Goal: Task Accomplishment & Management: Manage account settings

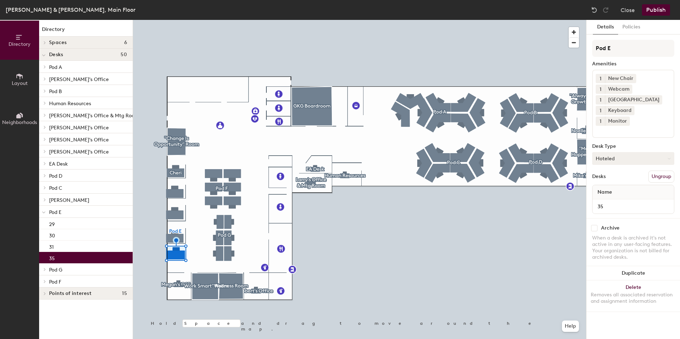
click at [652, 152] on button "Hoteled" at bounding box center [634, 158] width 82 height 13
click at [612, 175] on div "Assigned" at bounding box center [628, 180] width 71 height 11
click at [628, 25] on button "Policies" at bounding box center [631, 27] width 26 height 15
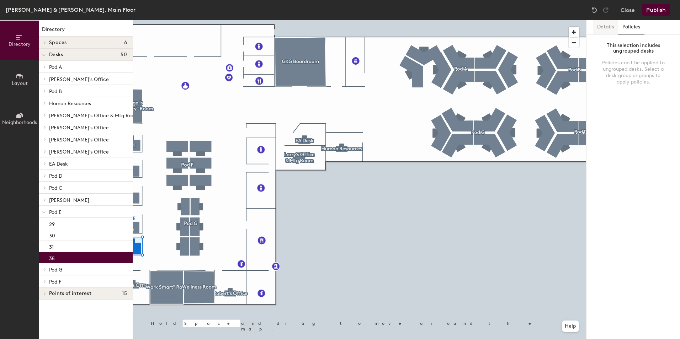
click at [598, 27] on button "Details" at bounding box center [605, 27] width 25 height 15
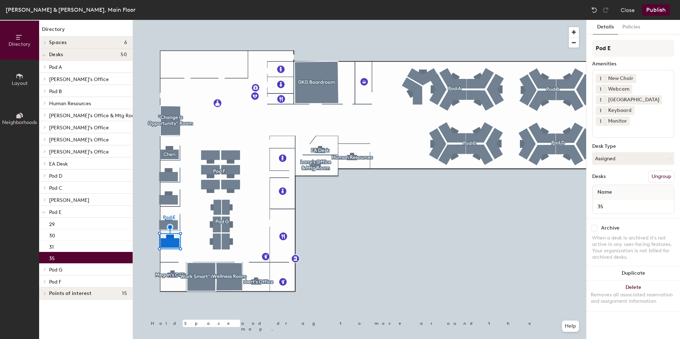
click at [16, 65] on button "Layout" at bounding box center [19, 79] width 39 height 39
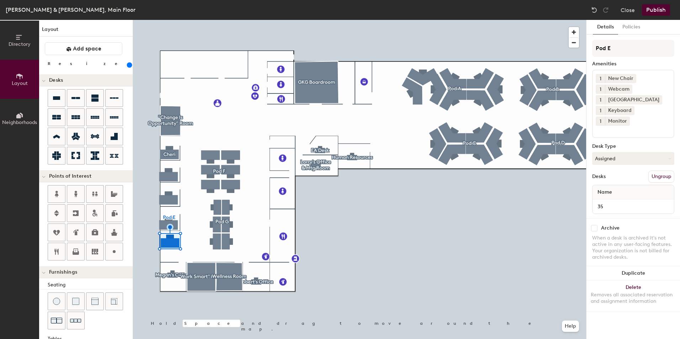
click at [17, 107] on button "Neighborhoods" at bounding box center [19, 118] width 39 height 39
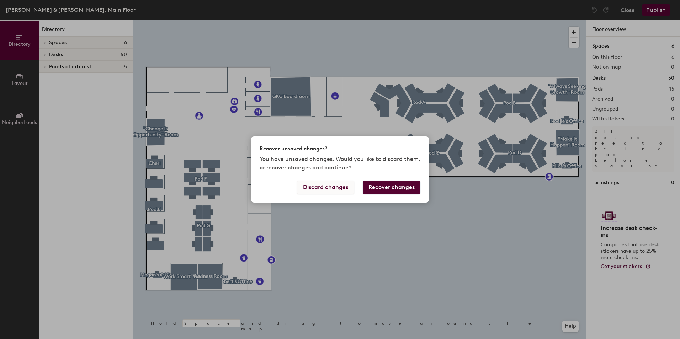
click at [327, 192] on button "Discard changes" at bounding box center [325, 188] width 57 height 14
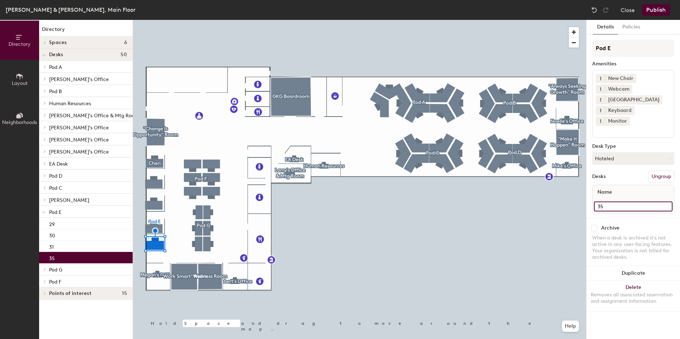
click at [624, 202] on input "35" at bounding box center [633, 207] width 79 height 10
type input "Mike's Desk"
click at [648, 152] on button "Hoteled" at bounding box center [634, 158] width 82 height 13
click at [603, 175] on div "Assigned" at bounding box center [628, 180] width 71 height 11
click at [625, 25] on button "Policies" at bounding box center [631, 27] width 26 height 15
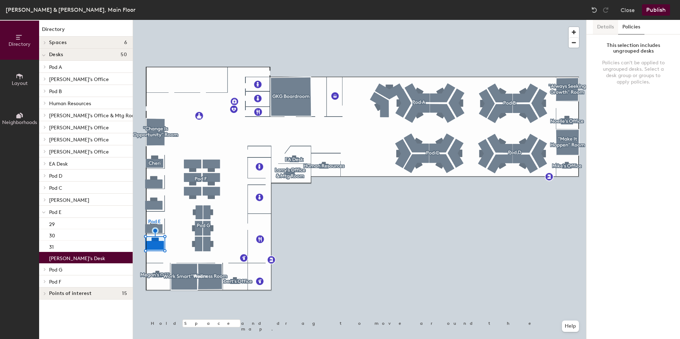
click at [610, 34] on button "Details" at bounding box center [605, 27] width 25 height 15
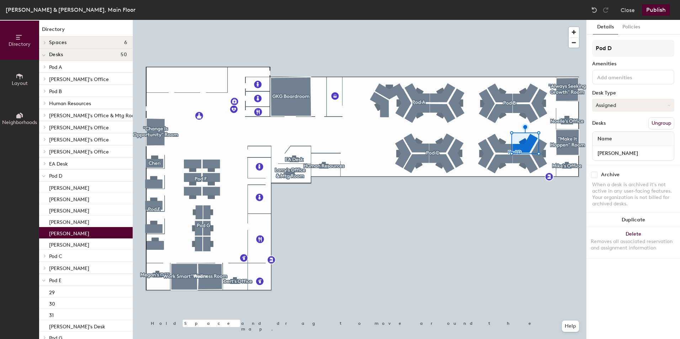
click at [668, 104] on button "Assigned" at bounding box center [634, 105] width 82 height 13
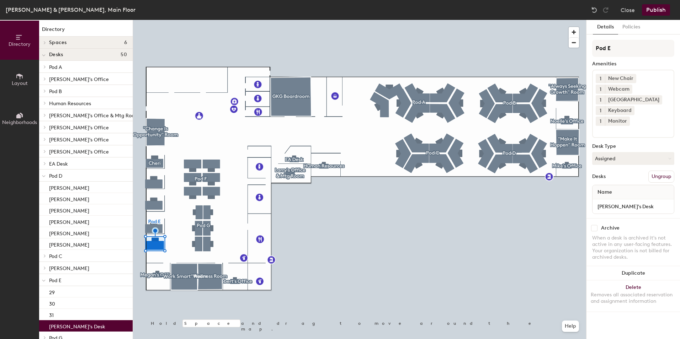
click at [651, 11] on button "Publish" at bounding box center [656, 9] width 28 height 11
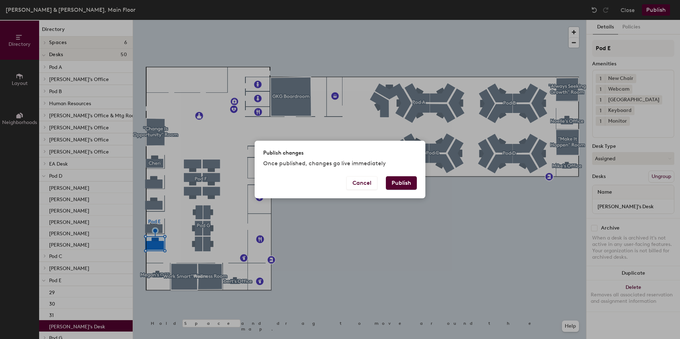
click at [405, 178] on button "Publish" at bounding box center [401, 184] width 31 height 14
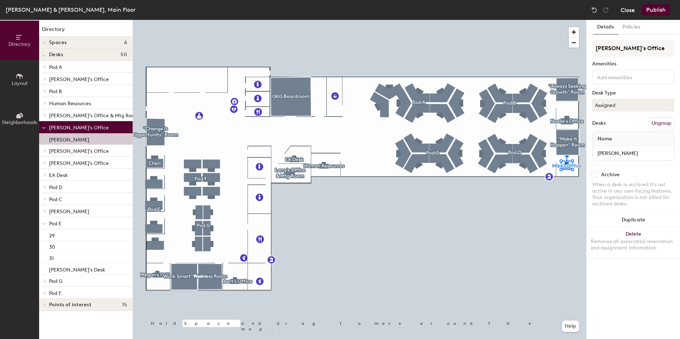
click at [633, 12] on button "Close" at bounding box center [628, 9] width 14 height 11
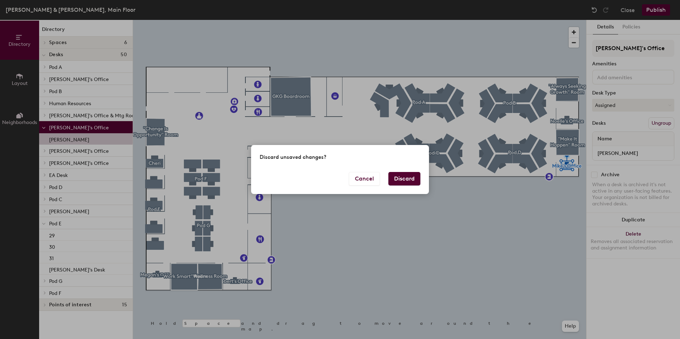
click at [405, 183] on button "Discard" at bounding box center [405, 179] width 32 height 14
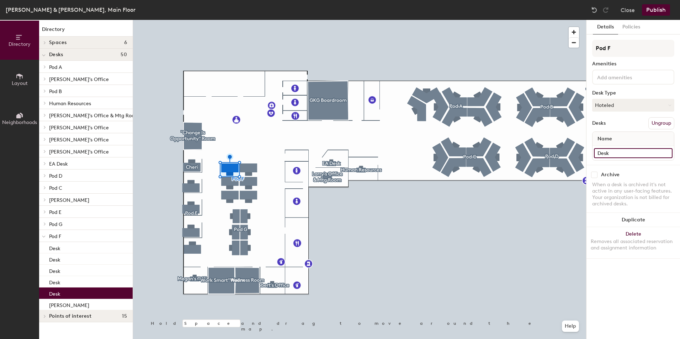
click at [618, 155] on input "Desk" at bounding box center [633, 153] width 79 height 10
type input "PL Team"
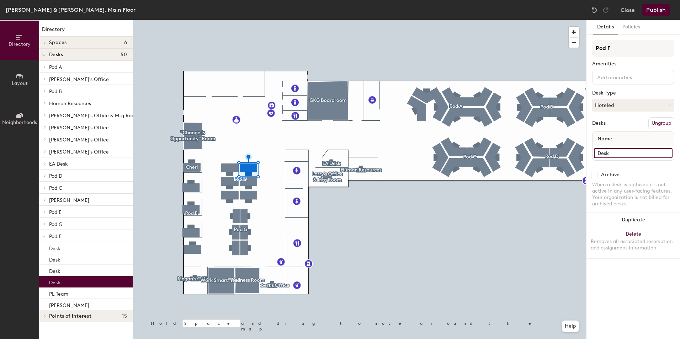
click at [621, 153] on input "Desk" at bounding box center [633, 153] width 79 height 10
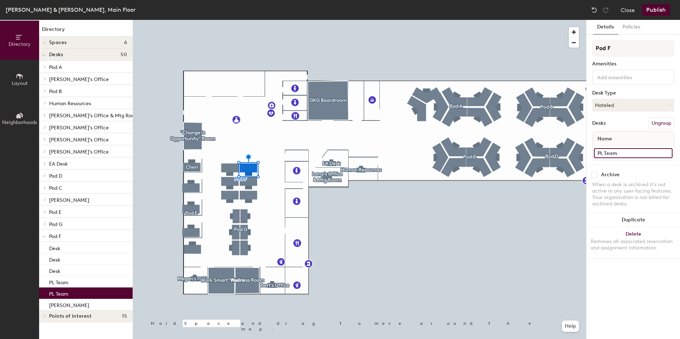
type input "PL Team"
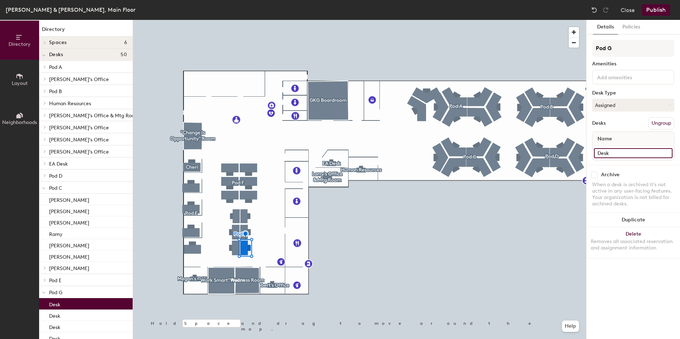
click at [639, 152] on input "Desk" at bounding box center [633, 153] width 79 height 10
type input "[PERSON_NAME]"
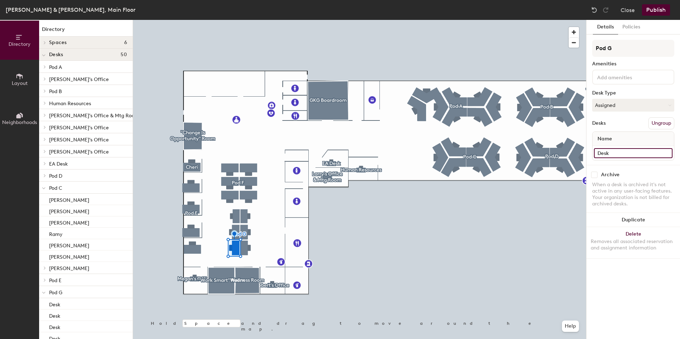
click at [623, 156] on input "Desk" at bounding box center [633, 153] width 79 height 10
type input "[PERSON_NAME]"
click at [619, 154] on input "Desk" at bounding box center [633, 153] width 79 height 10
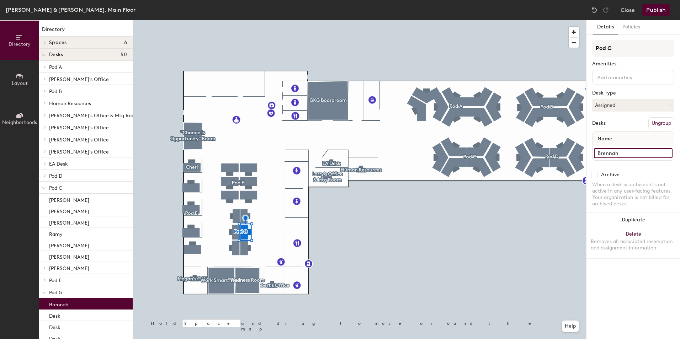
type input "Brennah"
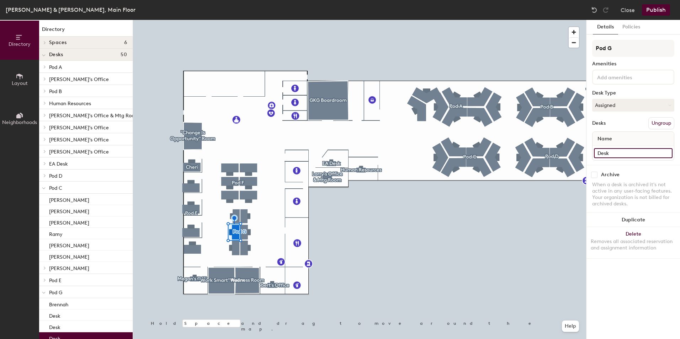
click at [643, 155] on input "Desk" at bounding box center [633, 153] width 79 height 10
type input "[PERSON_NAME]"
click at [618, 157] on input "Desk" at bounding box center [633, 153] width 79 height 10
type input "[PERSON_NAME]"
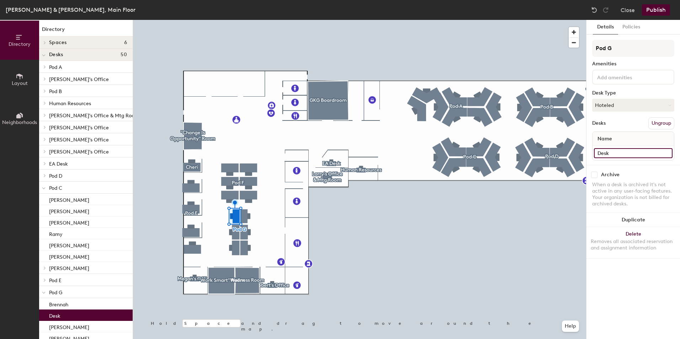
click at [623, 155] on input "Desk" at bounding box center [633, 153] width 79 height 10
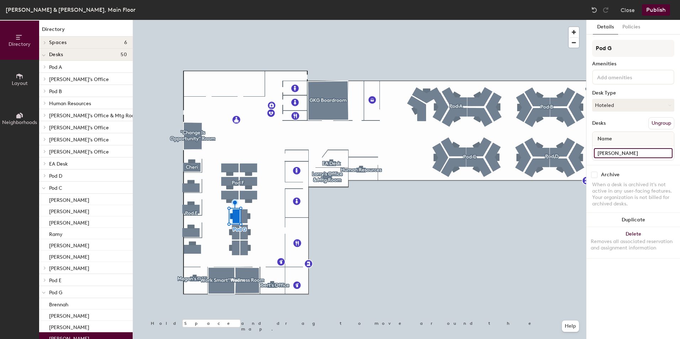
type input "Patrick"
click at [622, 154] on input "Desk" at bounding box center [633, 153] width 79 height 10
type input "[PERSON_NAME]"
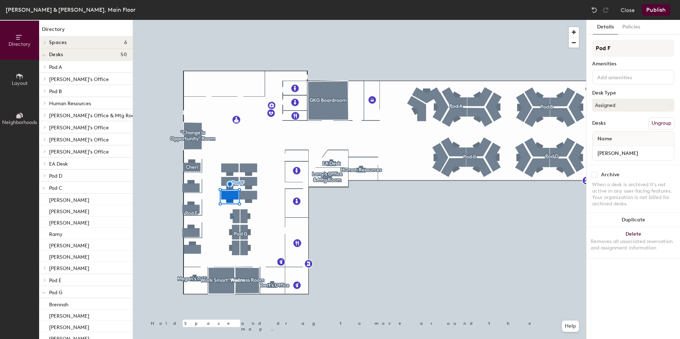
click at [233, 20] on div at bounding box center [359, 20] width 453 height 0
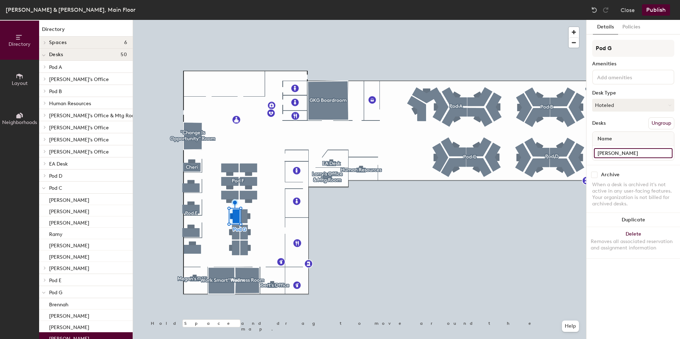
click at [641, 156] on input "Patrick" at bounding box center [633, 153] width 79 height 10
click at [640, 156] on input "Patrick" at bounding box center [633, 153] width 79 height 10
click at [635, 153] on input "Patrick" at bounding box center [633, 153] width 79 height 10
type input "[PERSON_NAME]"
click at [226, 20] on div at bounding box center [359, 20] width 453 height 0
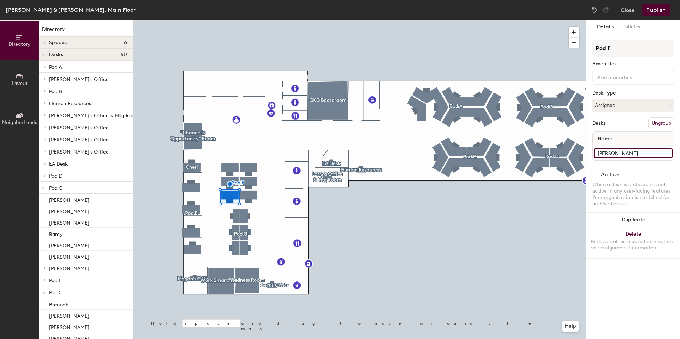
click at [625, 153] on input "Sherice" at bounding box center [633, 153] width 79 height 10
type input "[PERSON_NAME]"
click at [627, 149] on input "Desk" at bounding box center [633, 153] width 79 height 10
type input "[PERSON_NAME]"
click at [615, 151] on input "Desk" at bounding box center [633, 153] width 79 height 10
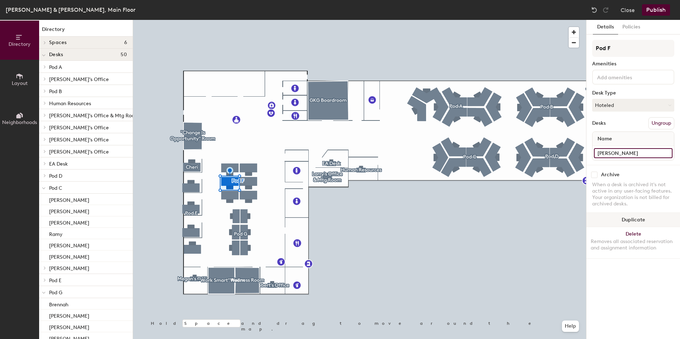
type input "[PERSON_NAME]"
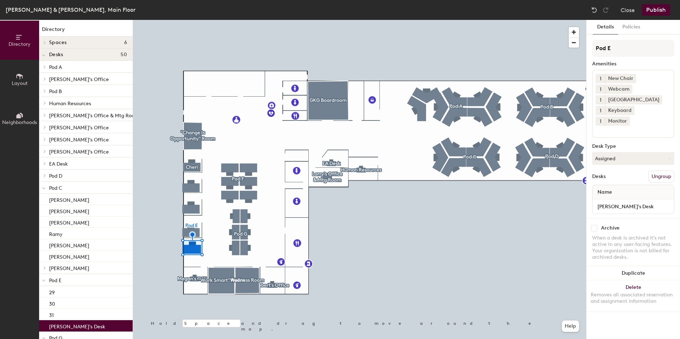
click at [658, 13] on button "Publish" at bounding box center [656, 9] width 28 height 11
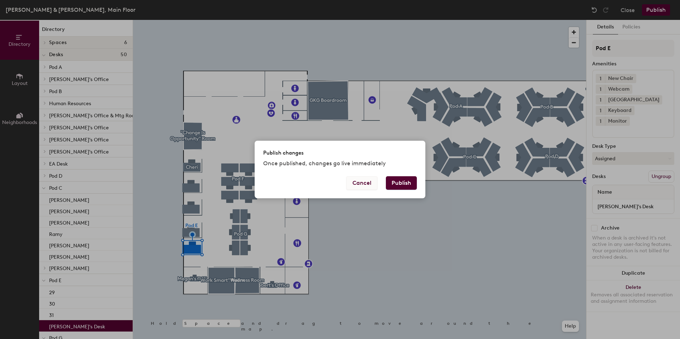
click at [359, 188] on button "Cancel" at bounding box center [362, 184] width 31 height 14
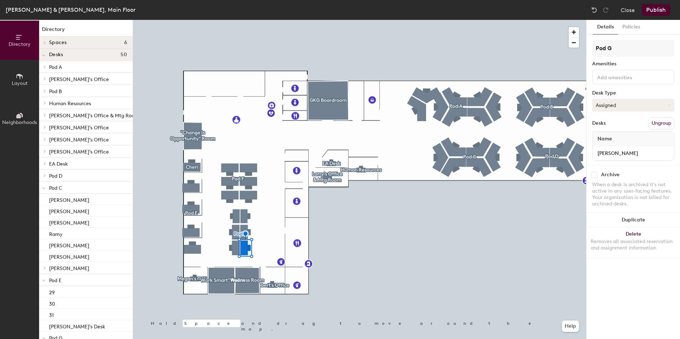
click at [651, 106] on button "Assigned" at bounding box center [634, 105] width 82 height 13
click at [621, 137] on div "Hot" at bounding box center [628, 138] width 71 height 11
click at [635, 102] on button "Hot" at bounding box center [634, 105] width 82 height 13
click at [618, 148] on div "Hoteled" at bounding box center [628, 148] width 71 height 11
click at [657, 12] on button "Publish" at bounding box center [656, 9] width 28 height 11
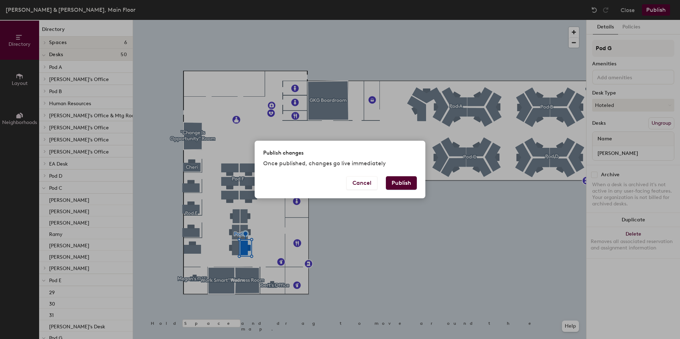
click at [406, 187] on button "Publish" at bounding box center [401, 184] width 31 height 14
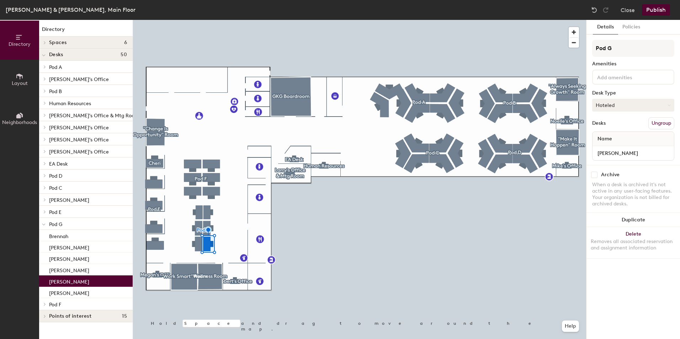
click at [618, 104] on button "Hoteled" at bounding box center [634, 105] width 82 height 13
click at [620, 128] on div "Assigned" at bounding box center [628, 127] width 71 height 11
click at [663, 16] on div "Gilroy Kernan & Gilroy, Main Floor Close Publish" at bounding box center [340, 10] width 680 height 20
click at [659, 9] on button "Publish" at bounding box center [656, 9] width 28 height 11
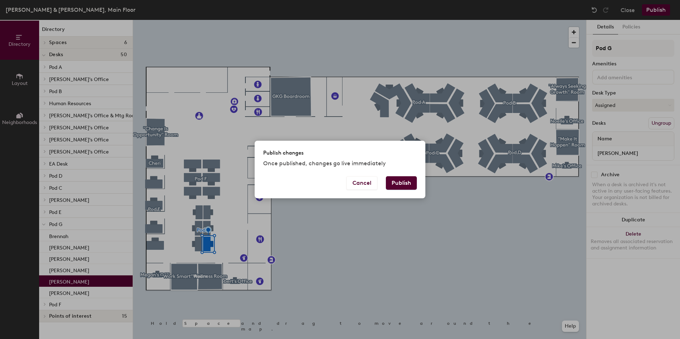
click at [407, 181] on button "Publish" at bounding box center [401, 184] width 31 height 14
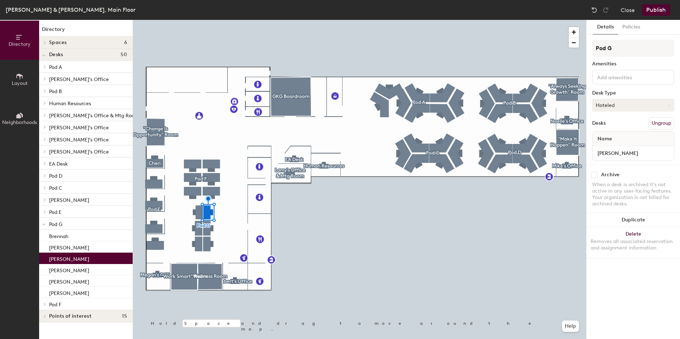
click at [630, 101] on button "Hoteled" at bounding box center [634, 105] width 82 height 13
click at [613, 128] on div "Assigned" at bounding box center [628, 127] width 71 height 11
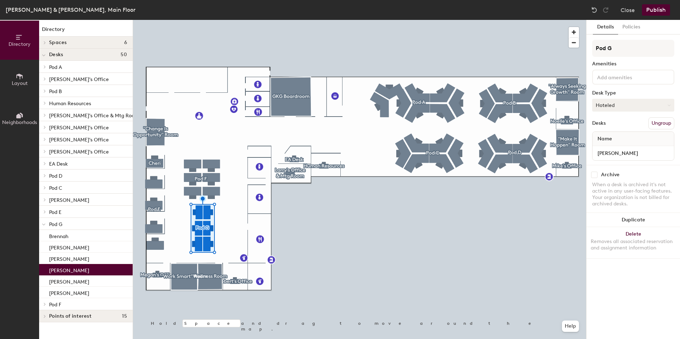
click at [626, 101] on button "Hoteled" at bounding box center [634, 105] width 82 height 13
click at [609, 127] on div "Assigned" at bounding box center [628, 127] width 71 height 11
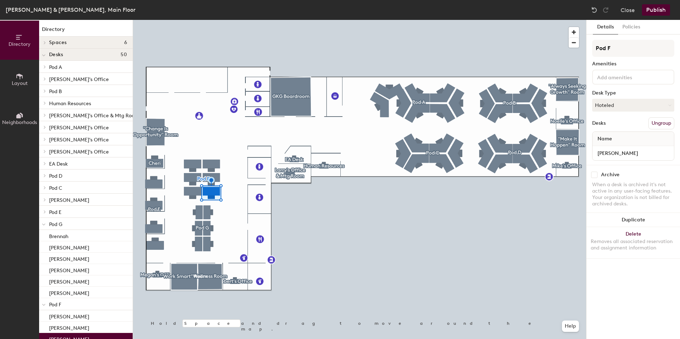
click at [604, 98] on div "Pod F Amenities Desk Type Hoteled Desks Ungroup Name Ethan" at bounding box center [634, 102] width 82 height 125
click at [600, 105] on button "Hoteled" at bounding box center [634, 105] width 82 height 13
click at [607, 128] on div "Assigned" at bounding box center [628, 127] width 71 height 11
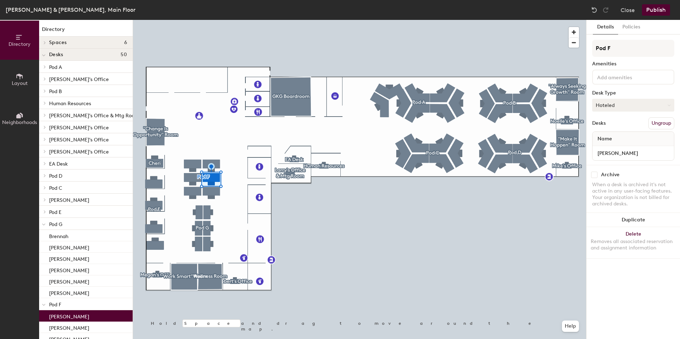
click at [625, 106] on button "Hoteled" at bounding box center [634, 105] width 82 height 13
click at [609, 129] on div "Assigned" at bounding box center [628, 127] width 71 height 11
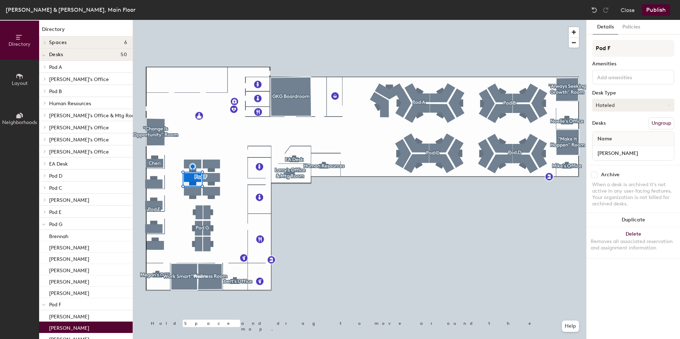
click at [619, 107] on button "Hoteled" at bounding box center [634, 105] width 82 height 13
click at [610, 105] on button "Hoteled" at bounding box center [634, 105] width 82 height 13
click at [612, 106] on button "Hoteled" at bounding box center [634, 105] width 82 height 13
click at [612, 128] on div "Assigned" at bounding box center [628, 127] width 71 height 11
click at [653, 6] on button "Publish" at bounding box center [656, 9] width 28 height 11
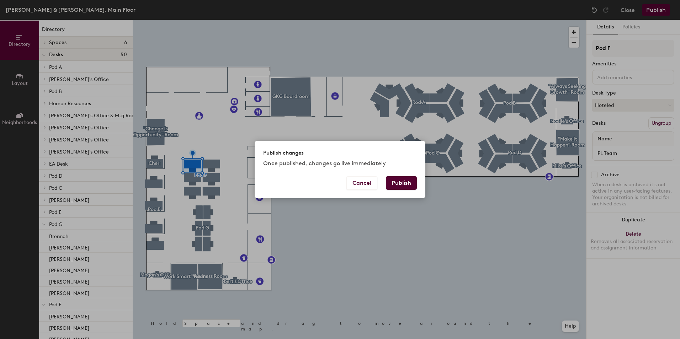
click at [405, 182] on button "Publish" at bounding box center [401, 184] width 31 height 14
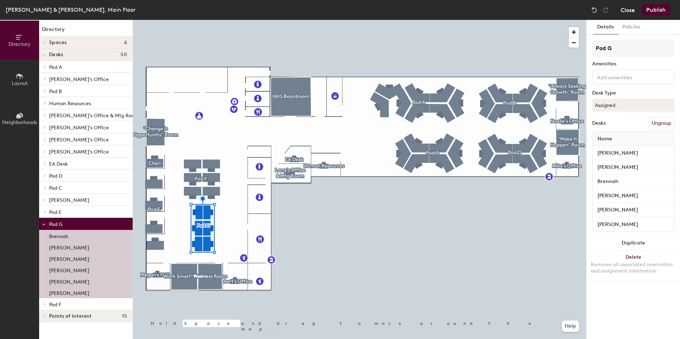
click at [629, 14] on button "Close" at bounding box center [628, 9] width 14 height 11
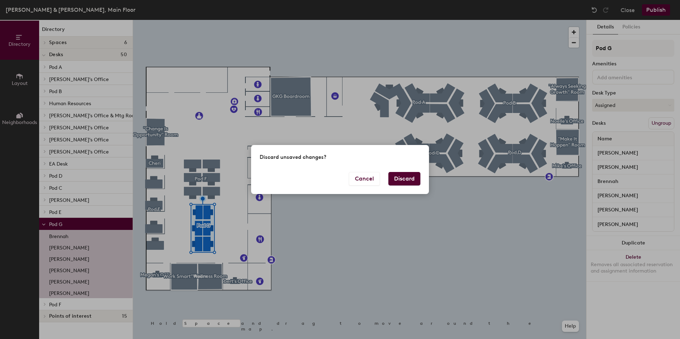
click at [398, 181] on button "Discard" at bounding box center [405, 179] width 32 height 14
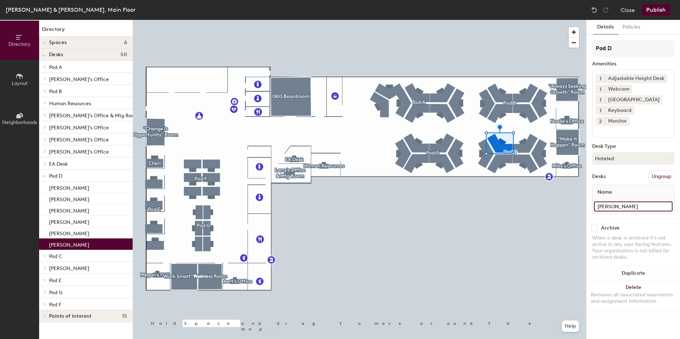
click at [618, 202] on input "[PERSON_NAME]" at bounding box center [633, 207] width 79 height 10
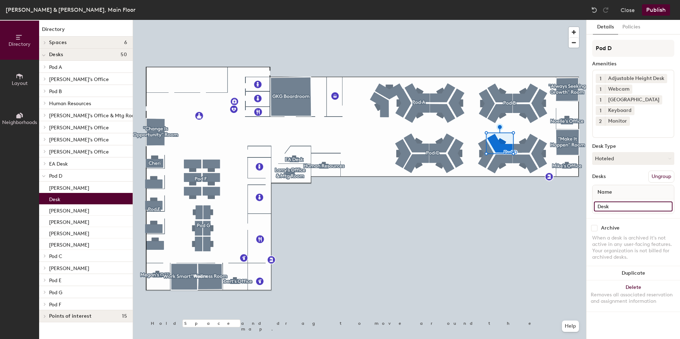
type input "Desk"
click at [656, 13] on button "Publish" at bounding box center [656, 9] width 28 height 11
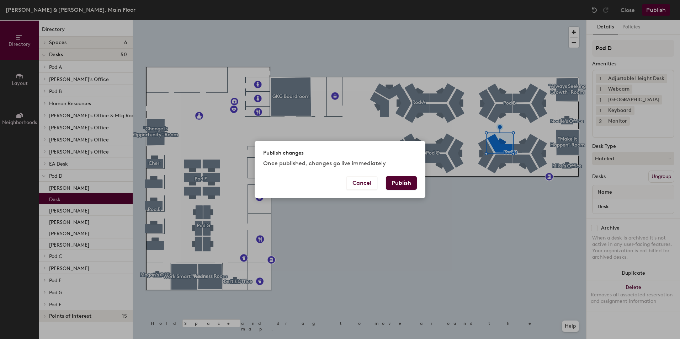
click at [412, 186] on button "Publish" at bounding box center [401, 184] width 31 height 14
